Goal: Find specific page/section: Find specific page/section

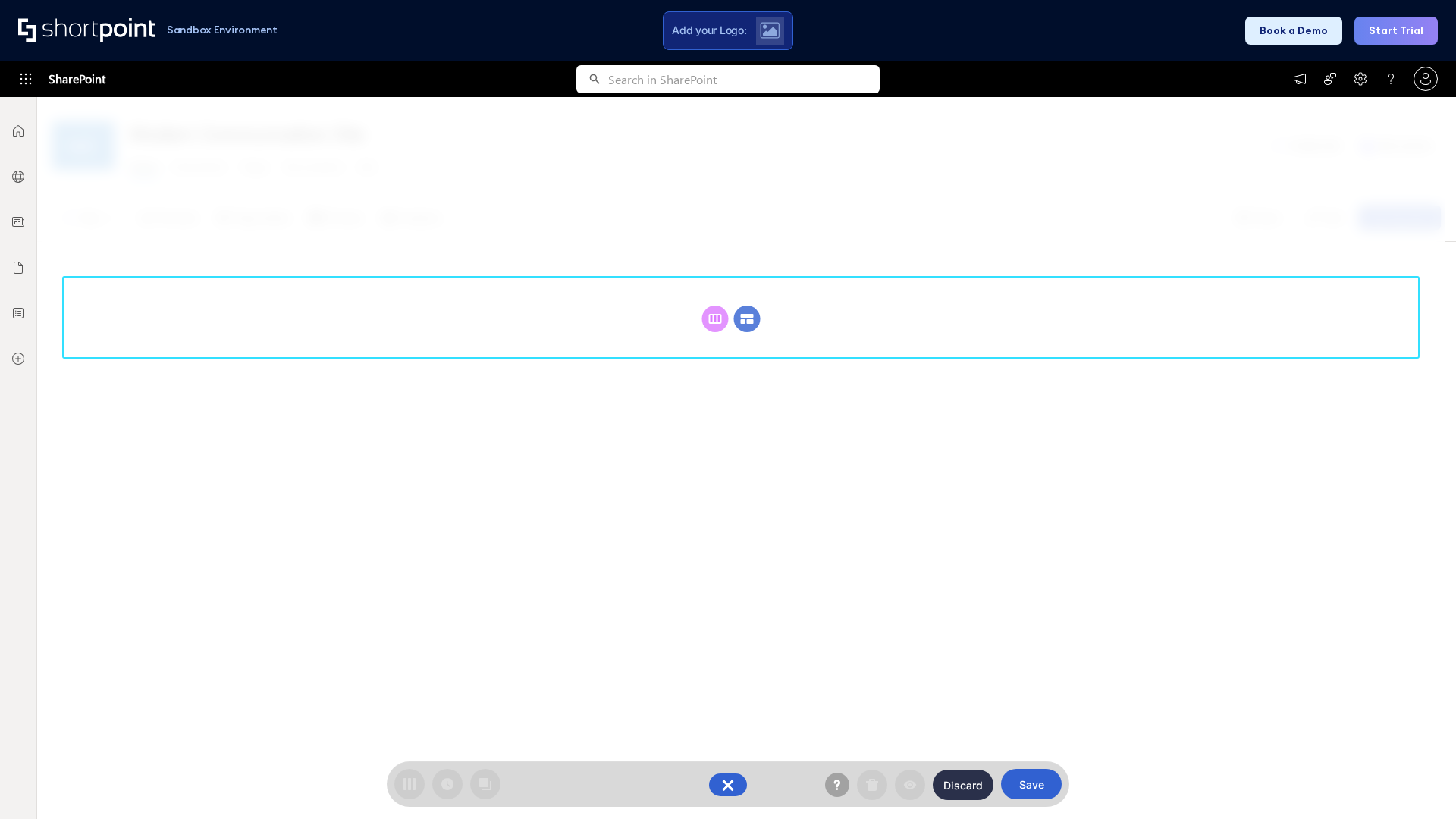
click at [747, 318] on circle at bounding box center [747, 318] width 27 height 27
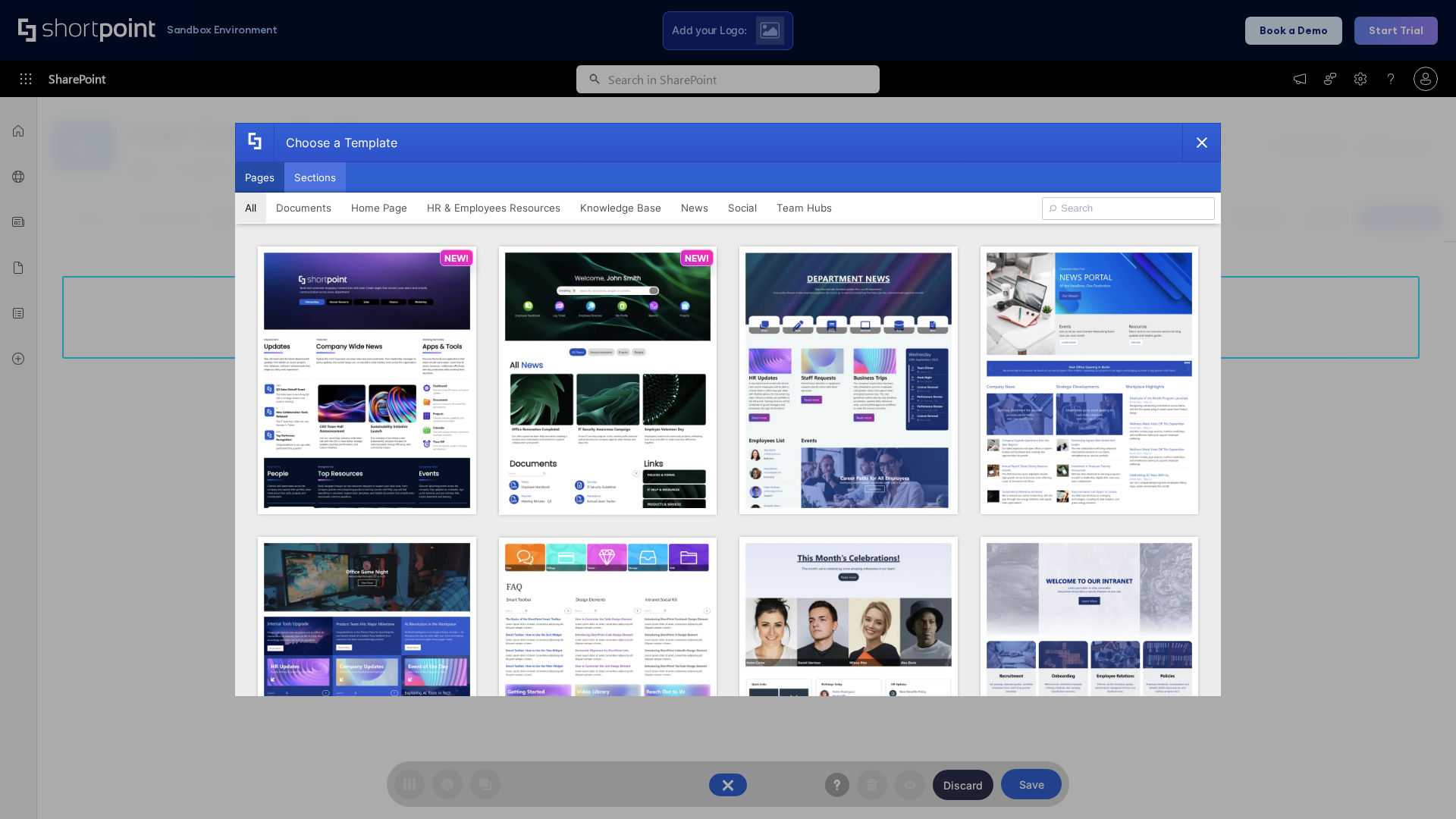
click at [315, 177] on button "Sections" at bounding box center [315, 177] width 62 height 30
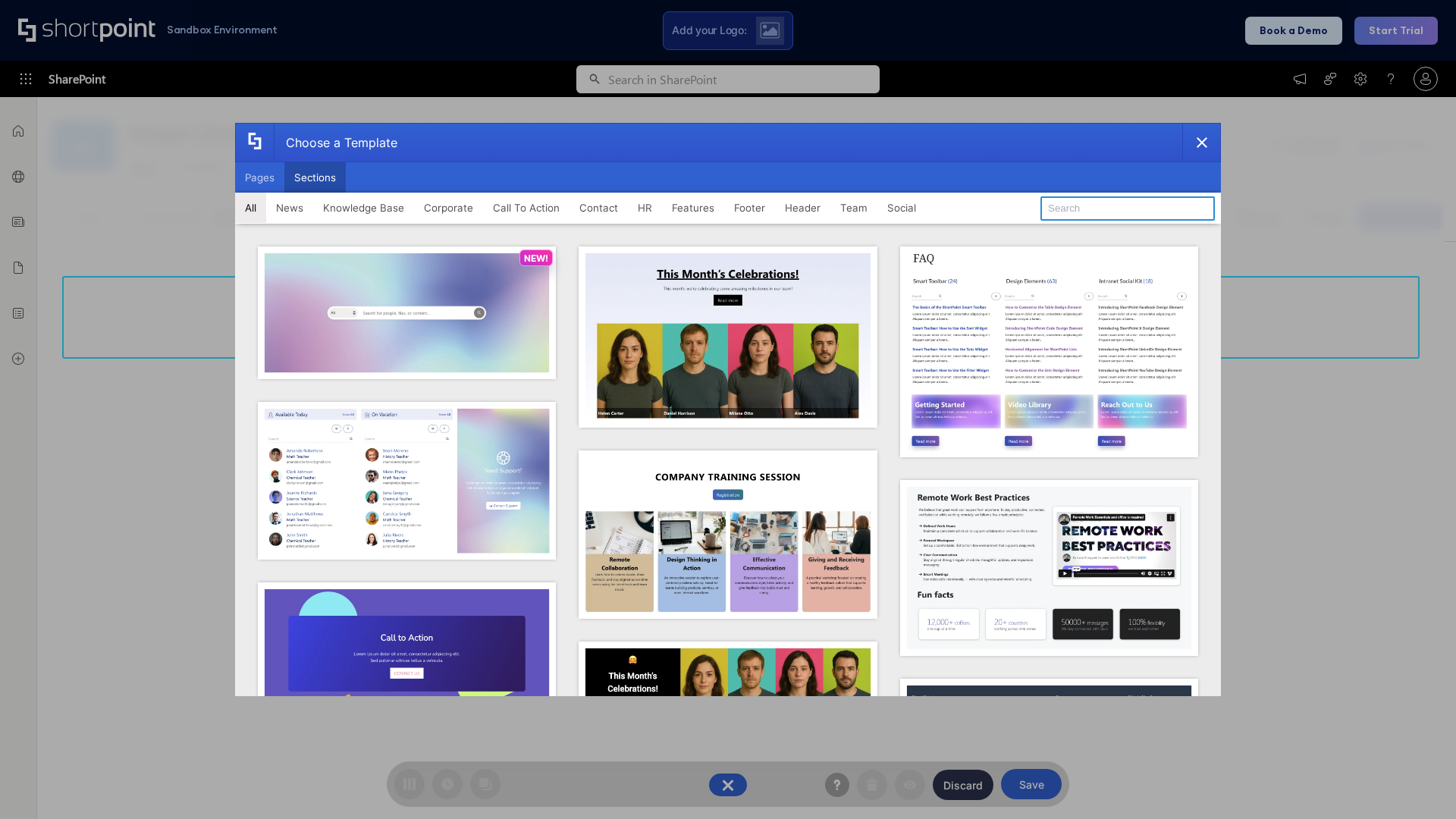
type input "Service Block 1"
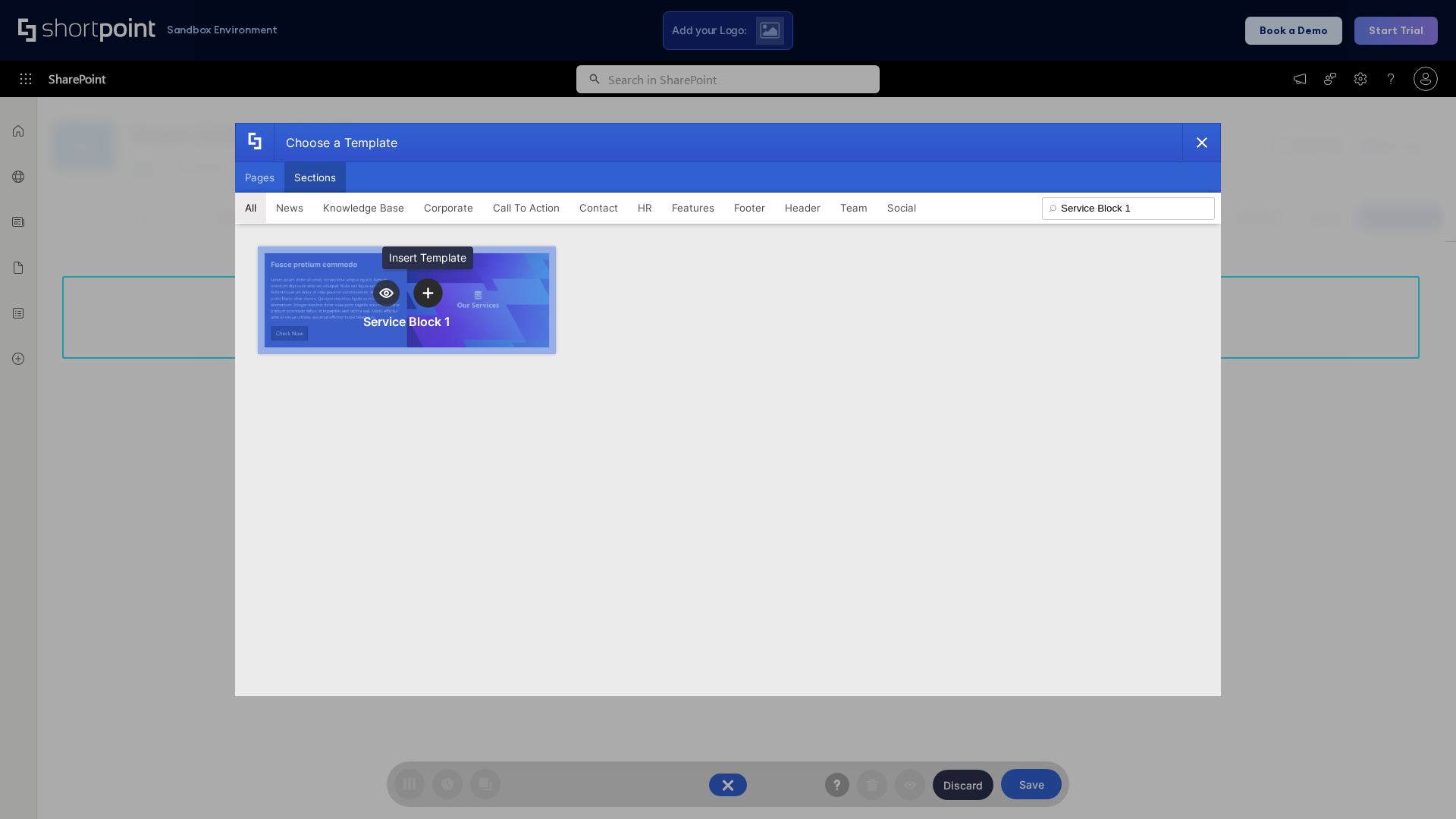
click at [428, 292] on icon "template selector" at bounding box center [427, 292] width 11 height 11
